Goal: Information Seeking & Learning: Learn about a topic

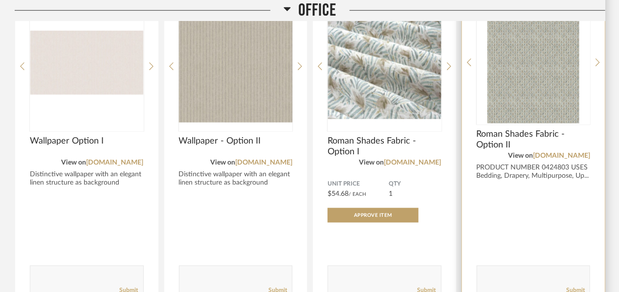
scroll to position [1841, 0]
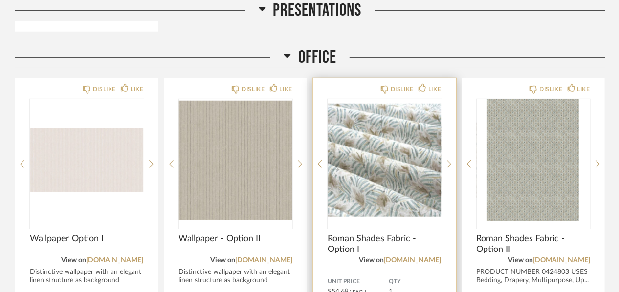
click at [359, 127] on img "0" at bounding box center [384, 160] width 114 height 122
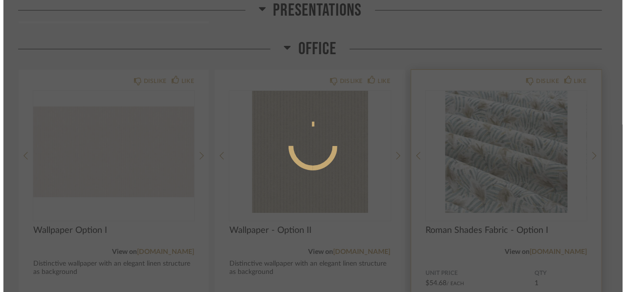
scroll to position [0, 0]
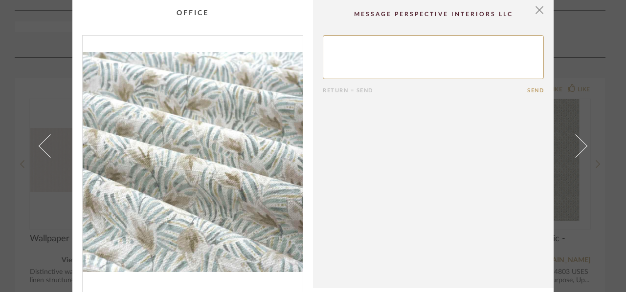
click at [541, 11] on cpp-summary-comments "Return = Send Send" at bounding box center [433, 144] width 240 height 288
click at [535, 11] on span "button" at bounding box center [539, 10] width 20 height 20
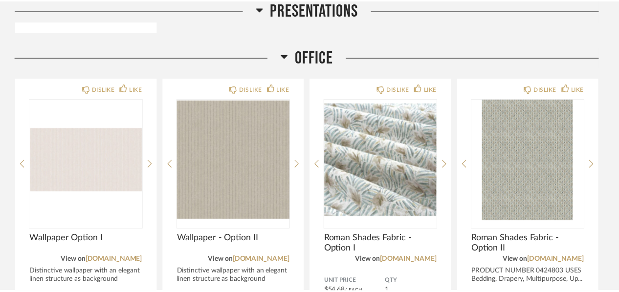
scroll to position [1841, 0]
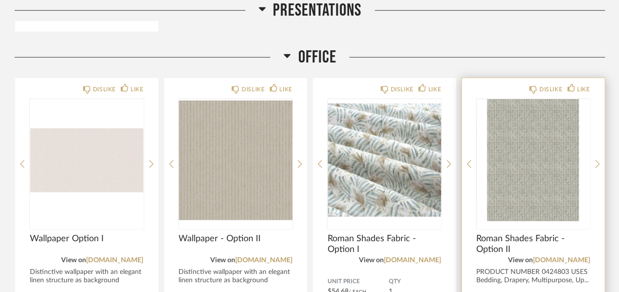
click at [556, 159] on img "0" at bounding box center [534, 160] width 114 height 122
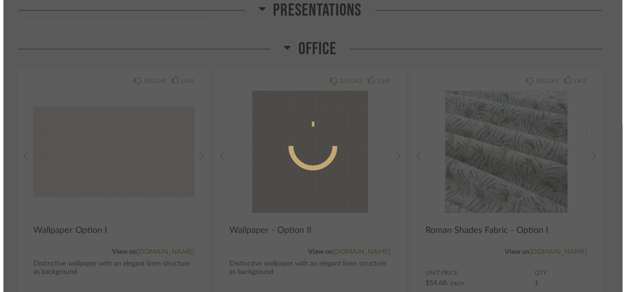
scroll to position [0, 0]
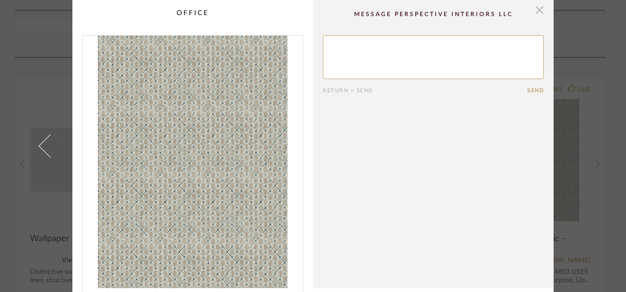
click at [532, 7] on span "button" at bounding box center [539, 10] width 20 height 20
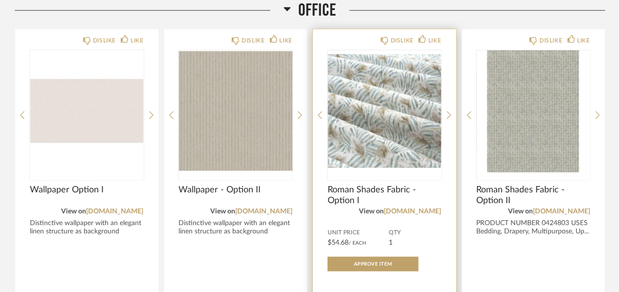
scroll to position [1987, 0]
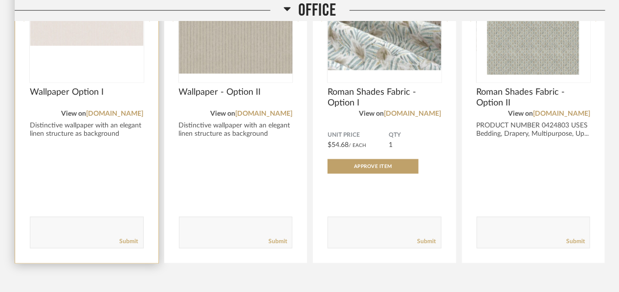
click at [96, 35] on img "0" at bounding box center [87, 14] width 114 height 122
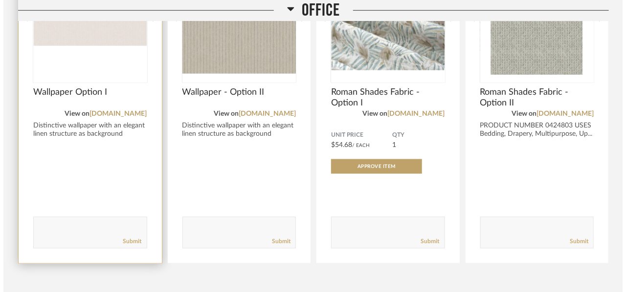
scroll to position [0, 0]
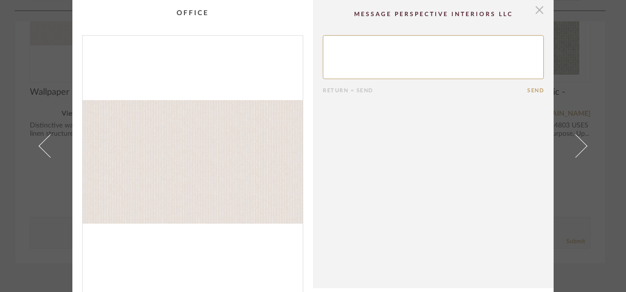
click at [540, 12] on span "button" at bounding box center [539, 10] width 20 height 20
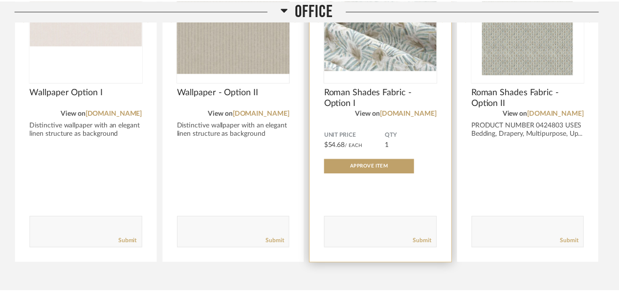
scroll to position [1987, 0]
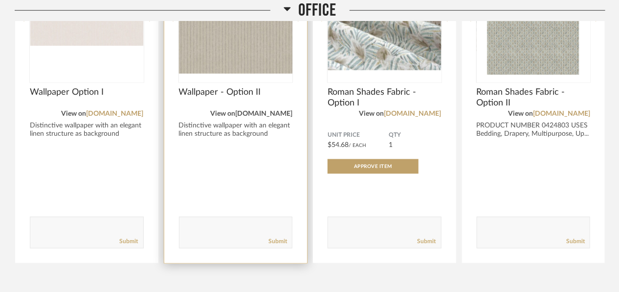
click at [249, 111] on link "arte-international.com" at bounding box center [263, 113] width 57 height 7
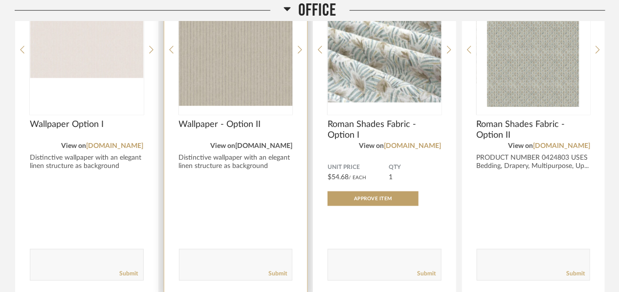
scroll to position [1938, 0]
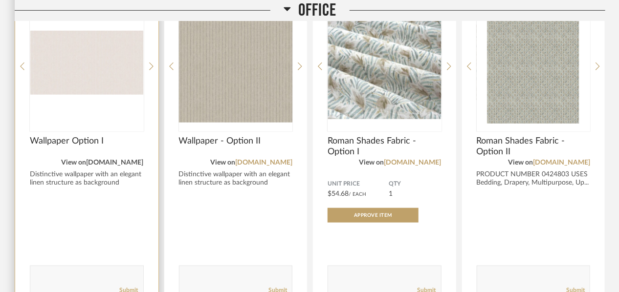
click at [91, 160] on link "arte-international.com" at bounding box center [115, 162] width 57 height 7
